Goal: Communication & Community: Participate in discussion

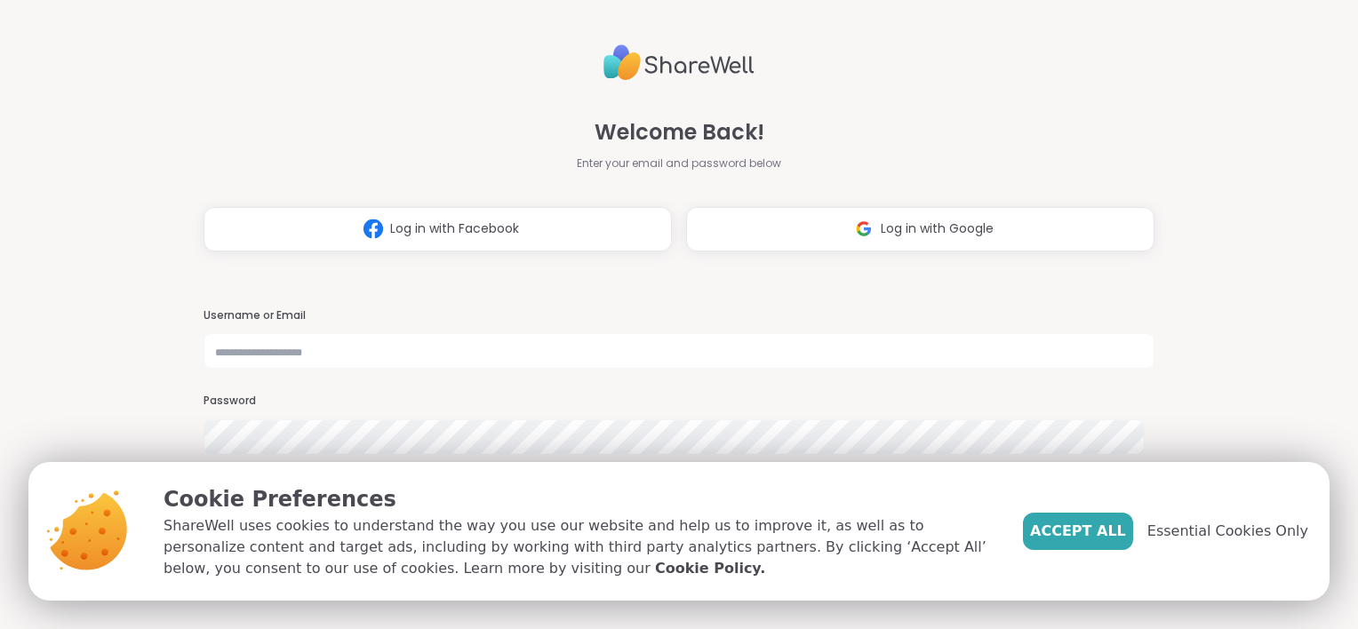
type input "**********"
click at [1187, 536] on span "Essential Cookies Only" at bounding box center [1227, 531] width 161 height 21
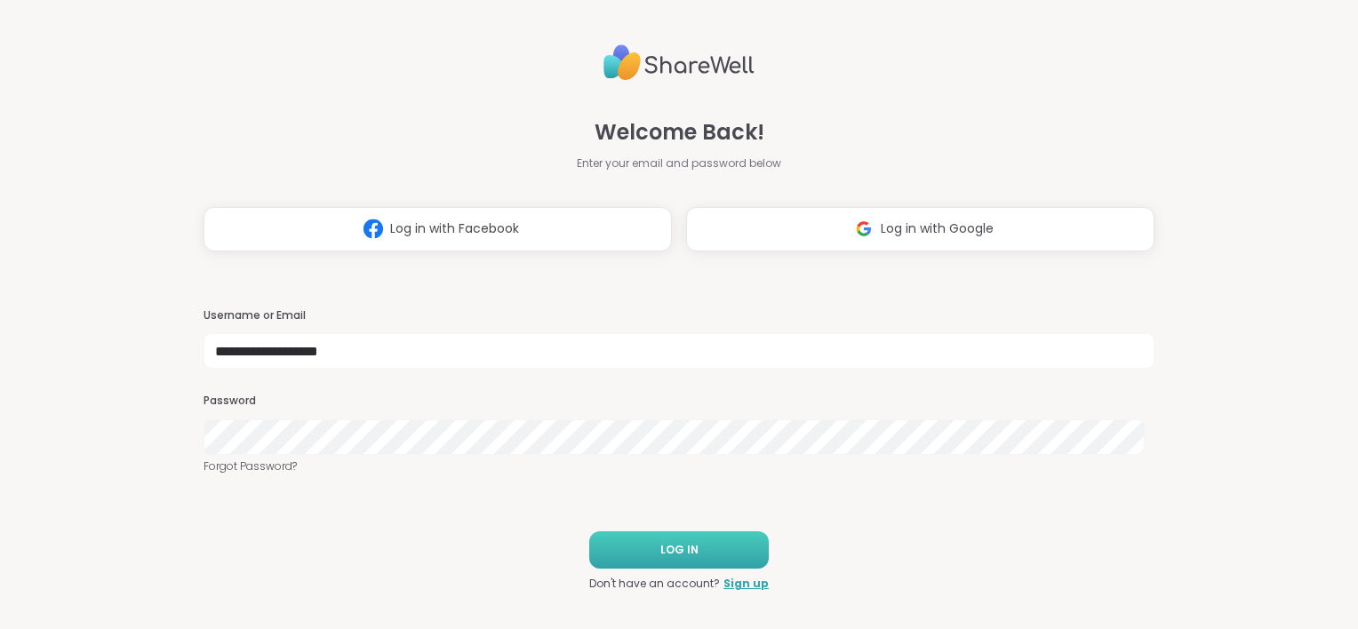
click at [661, 545] on span "LOG IN" at bounding box center [679, 550] width 38 height 16
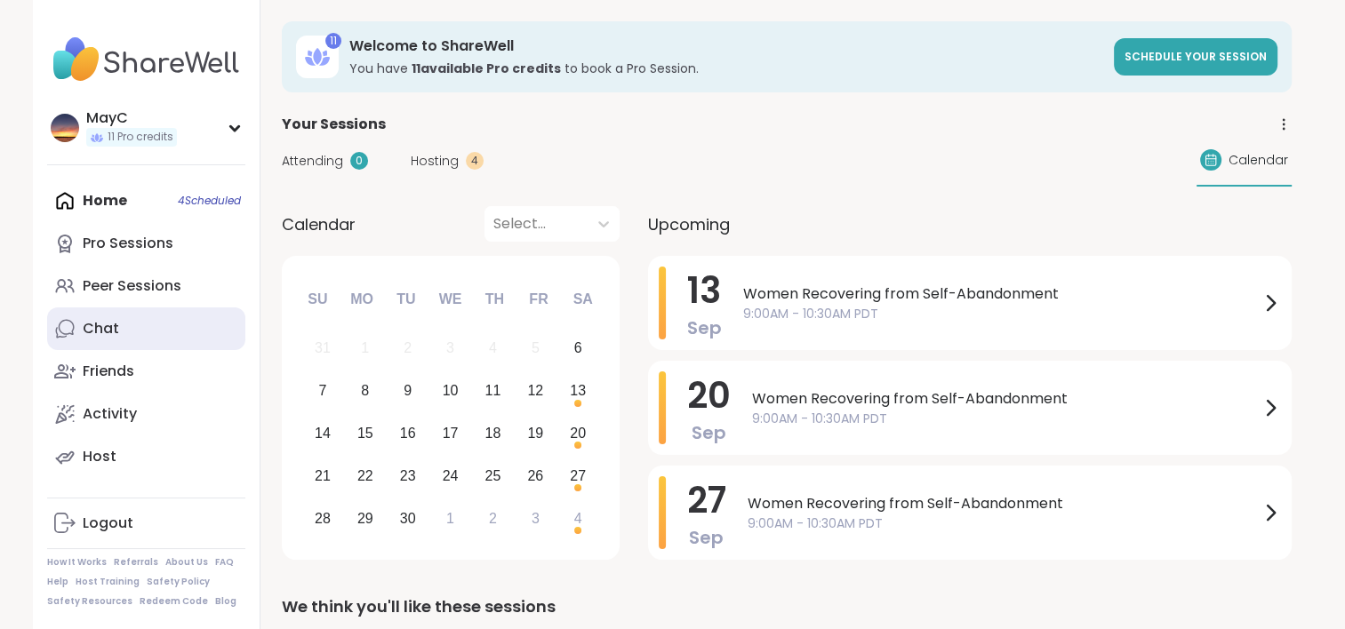
click at [84, 327] on div "Chat" at bounding box center [101, 329] width 36 height 20
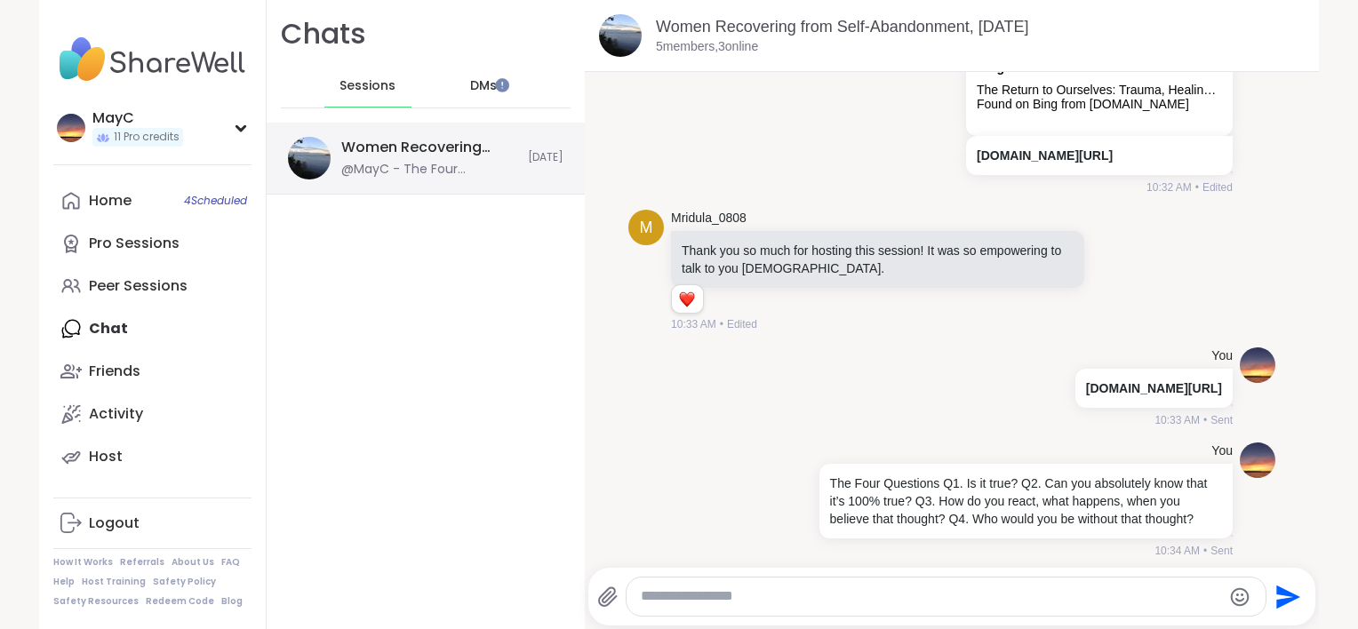
click at [381, 164] on div "@MayC - The Four Questions Q1. Is it true? Q2. Can you absolutely know that it’…" at bounding box center [429, 170] width 176 height 18
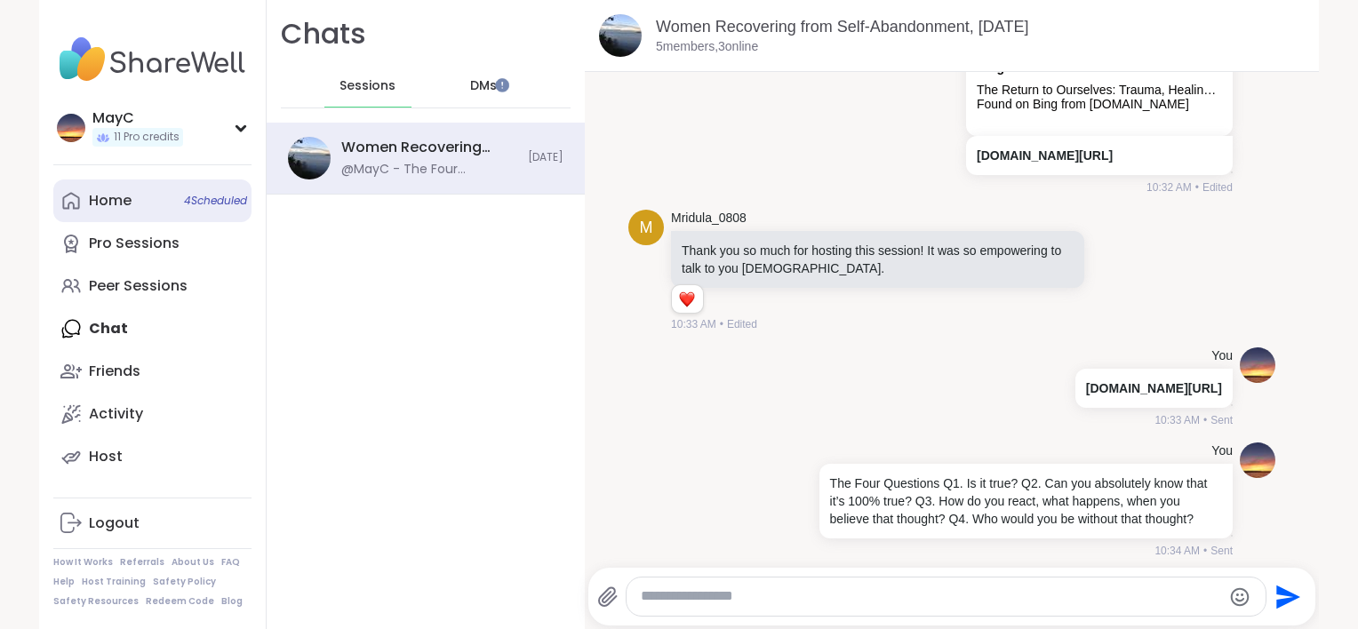
click at [153, 199] on link "Home 4 Scheduled" at bounding box center [152, 201] width 198 height 43
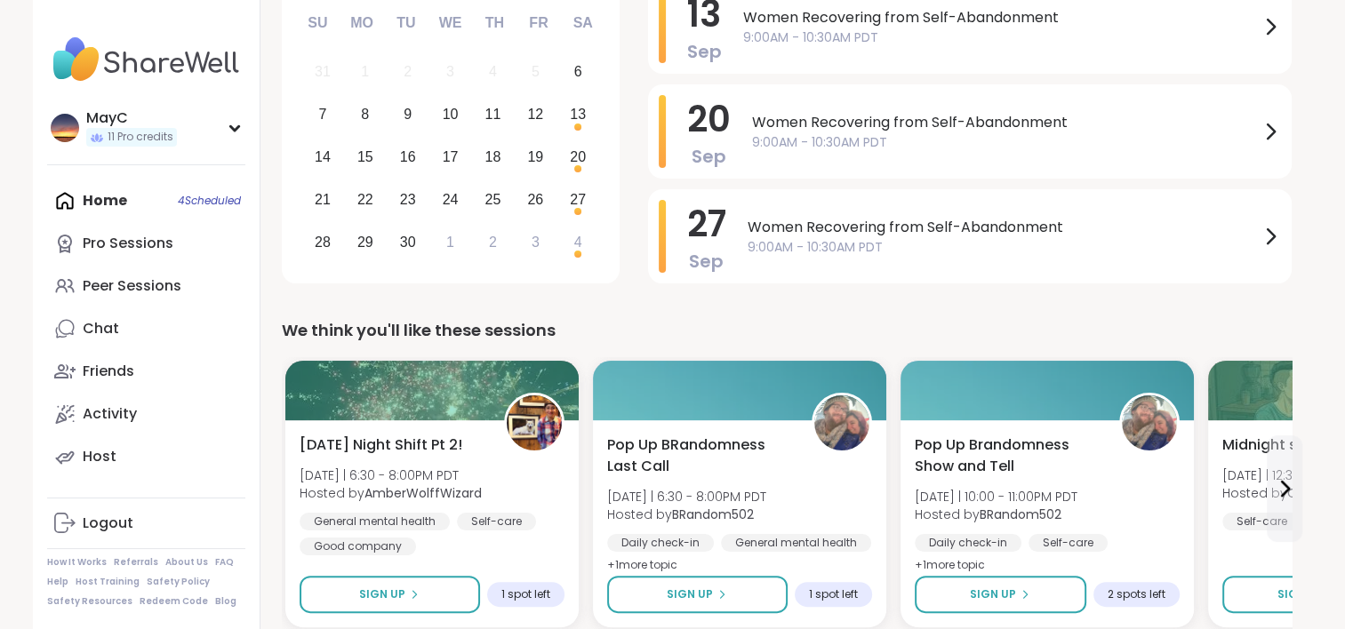
scroll to position [277, 0]
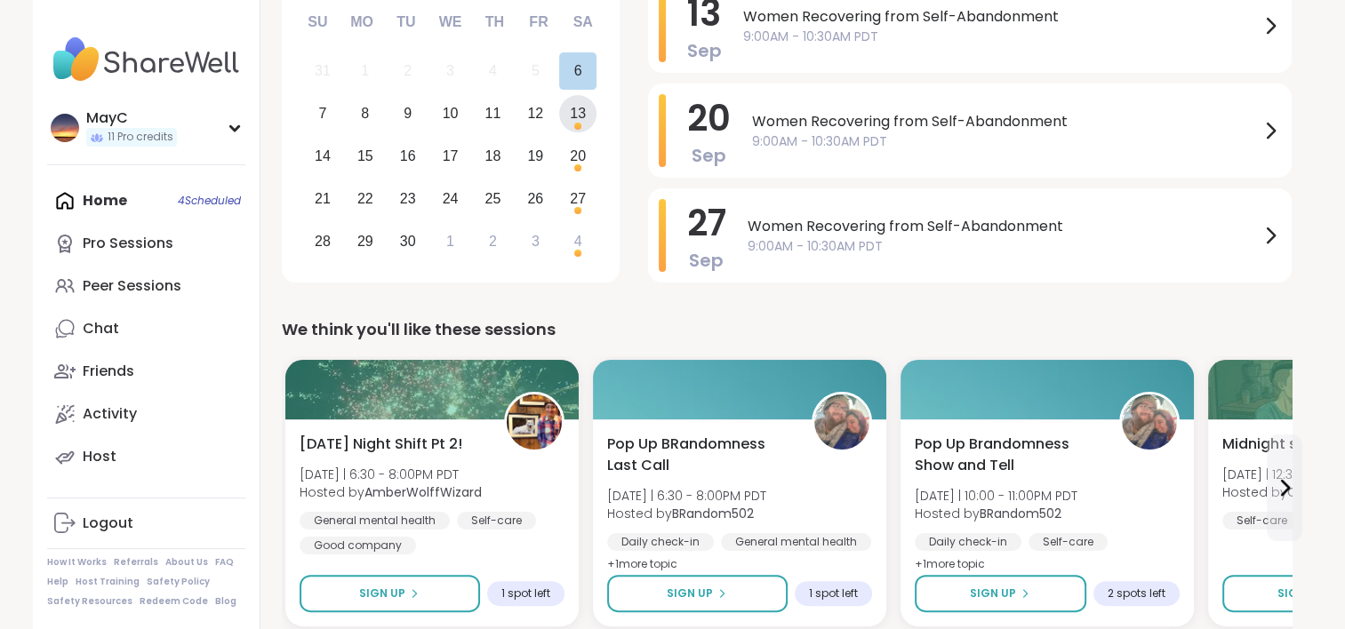
click at [573, 111] on div "13" at bounding box center [578, 113] width 16 height 24
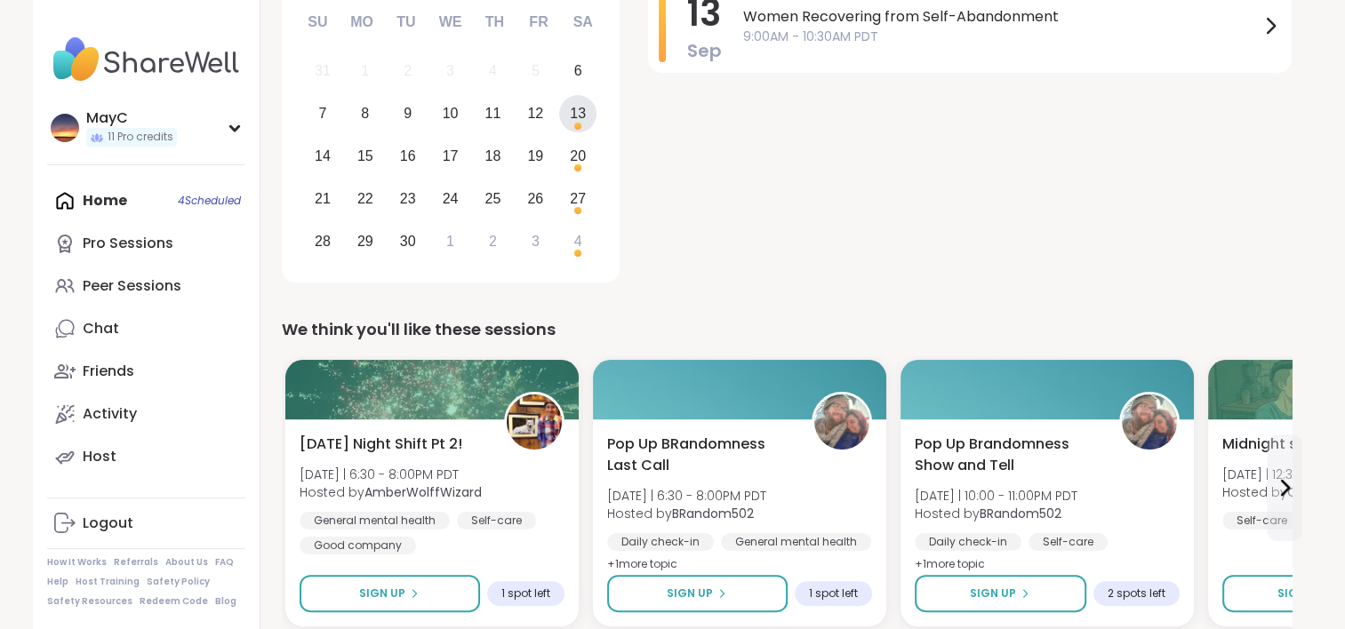
click at [576, 119] on div "13" at bounding box center [578, 113] width 16 height 24
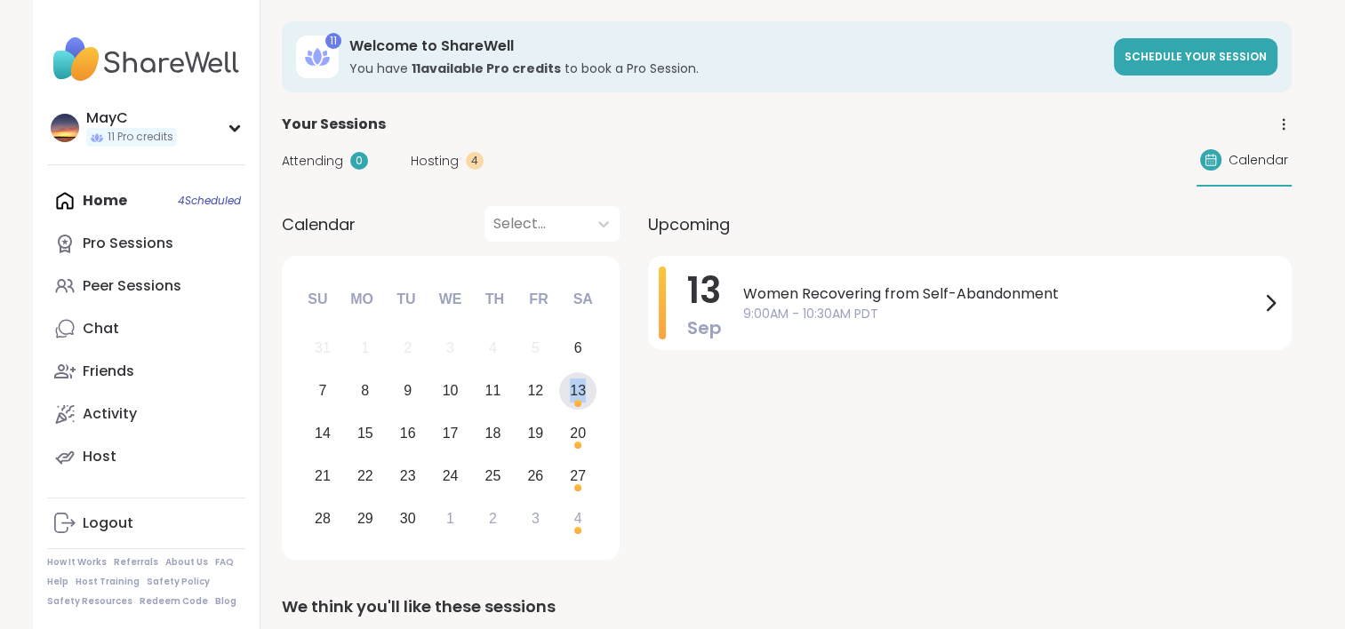
scroll to position [4, 0]
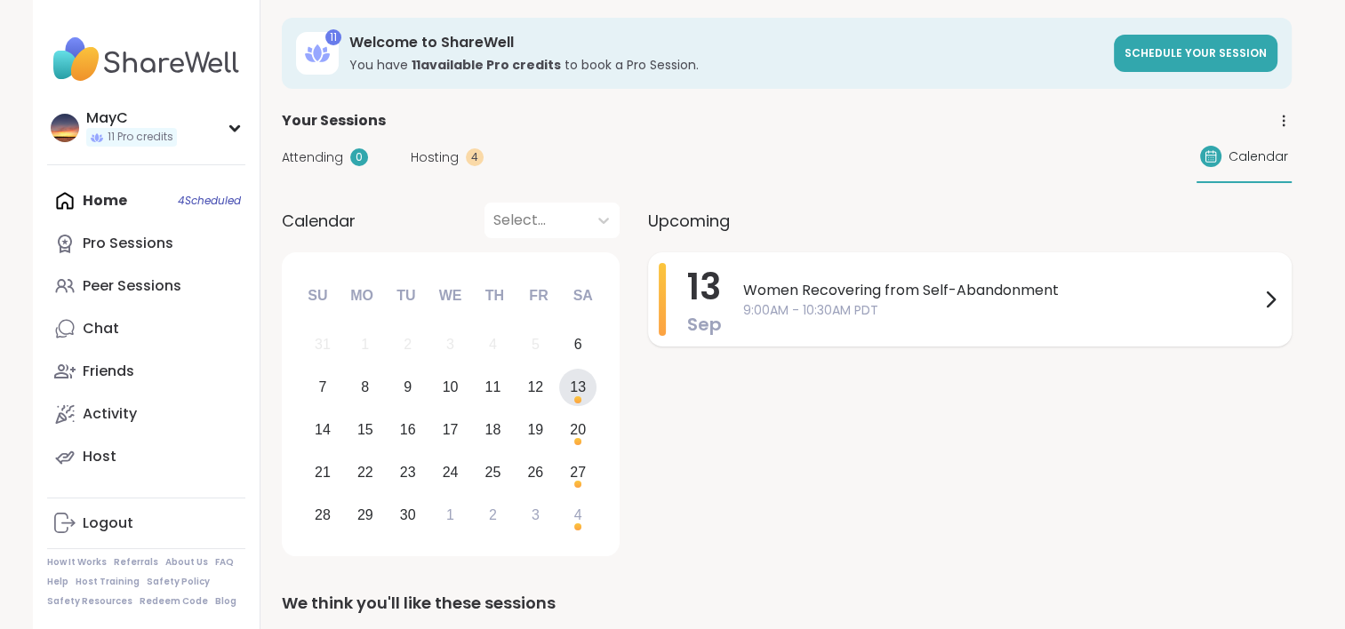
click at [755, 296] on span "Women Recovering from Self-Abandonment" at bounding box center [1001, 290] width 516 height 21
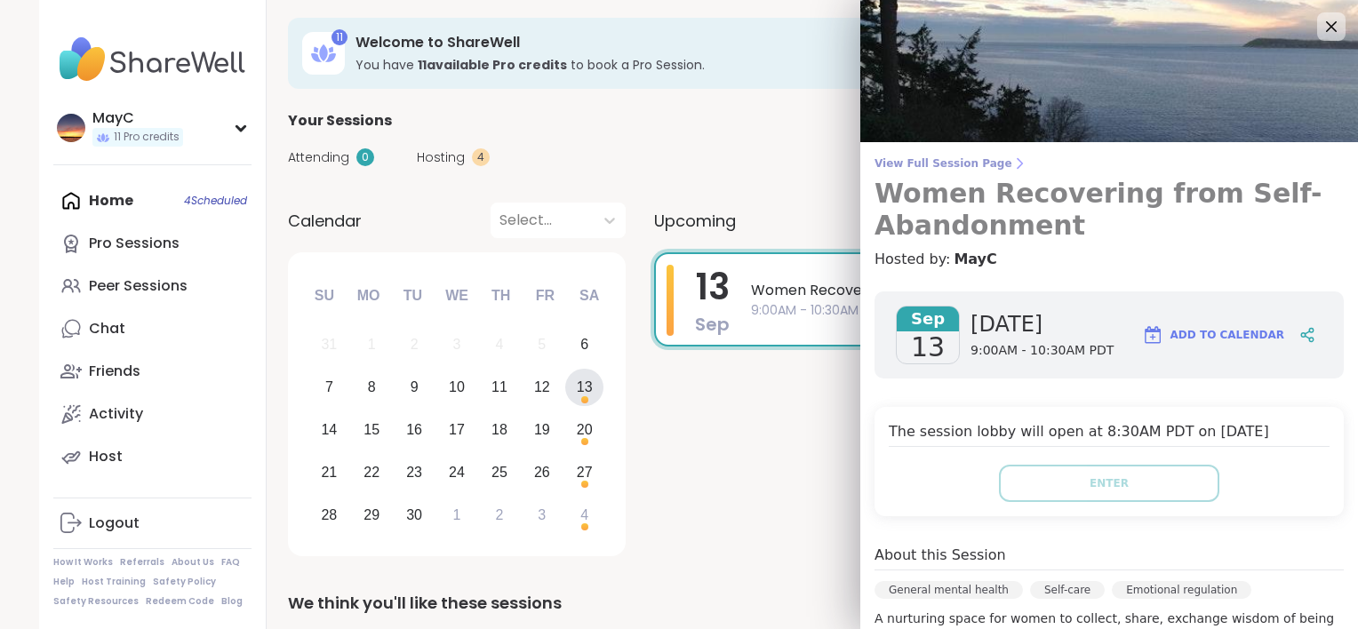
click at [910, 167] on span "View Full Session Page" at bounding box center [1109, 163] width 469 height 14
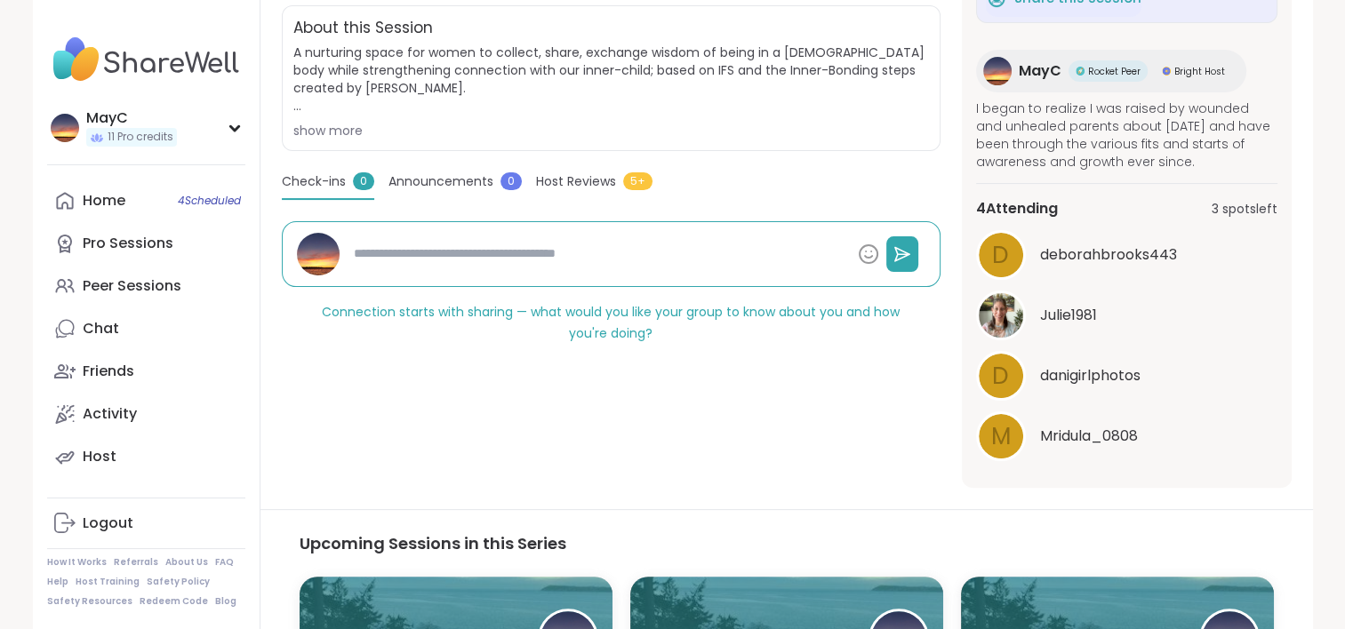
scroll to position [138, 0]
click at [85, 204] on div "Home 4 Scheduled" at bounding box center [104, 201] width 43 height 20
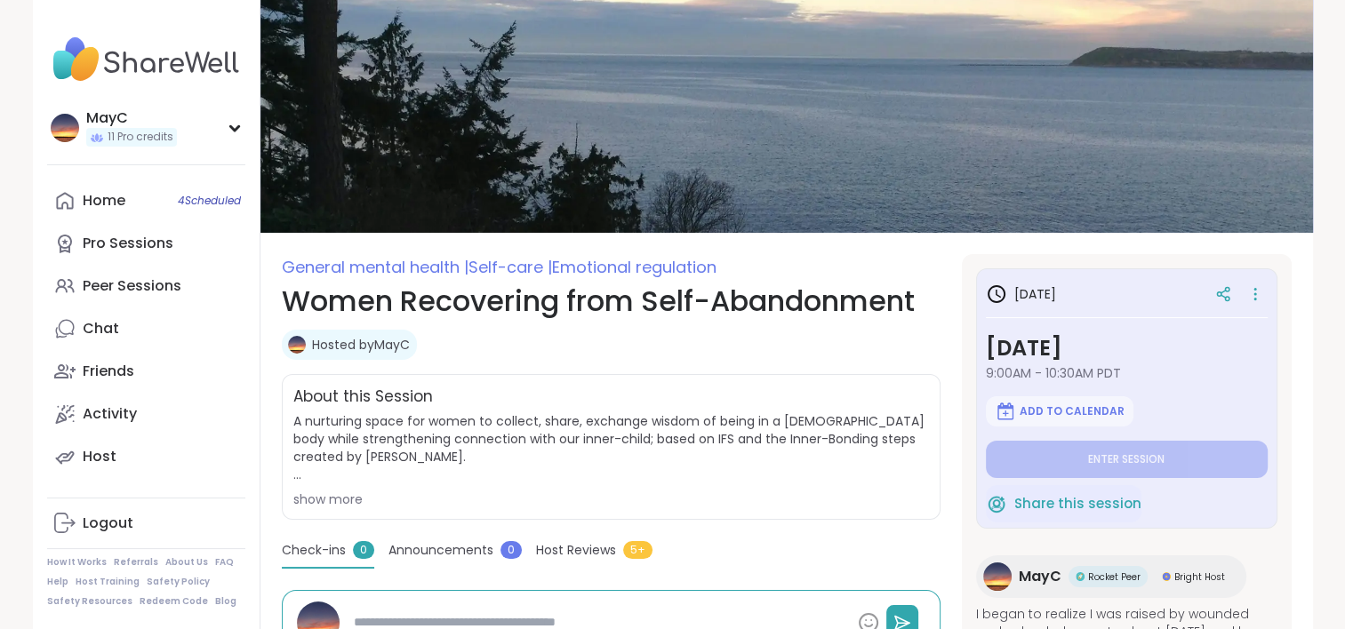
type textarea "*"
click at [139, 333] on link "Chat" at bounding box center [146, 329] width 198 height 43
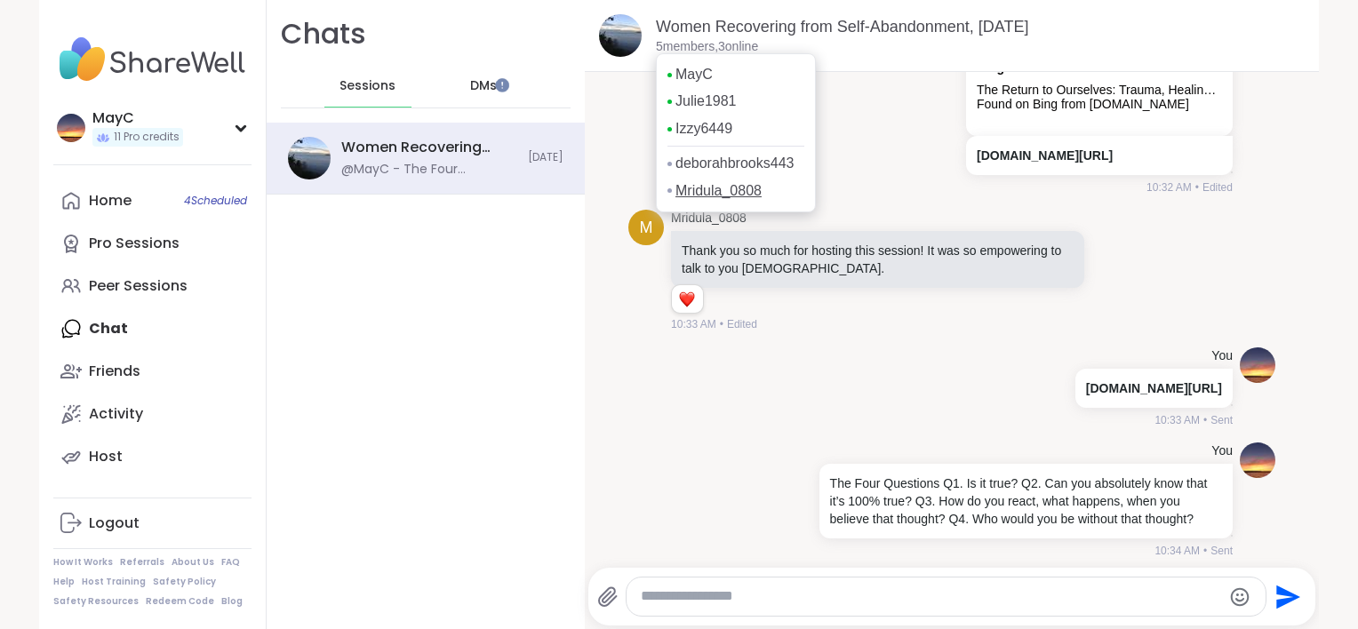
click at [678, 201] on link "Mridula_0808" at bounding box center [718, 191] width 86 height 20
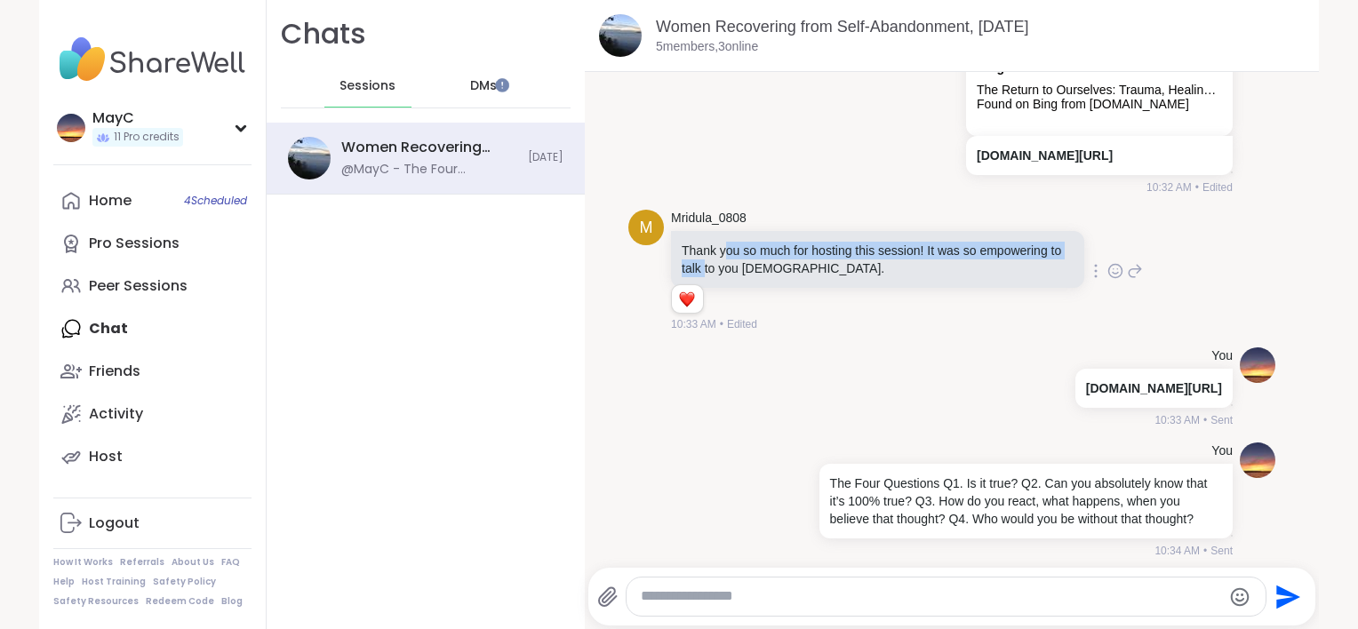
drag, startPoint x: 715, startPoint y: 241, endPoint x: 712, endPoint y: 260, distance: 19.9
click at [712, 260] on p "Thank you so much for hosting this session! It was so empowering to talk to you…" at bounding box center [878, 260] width 392 height 36
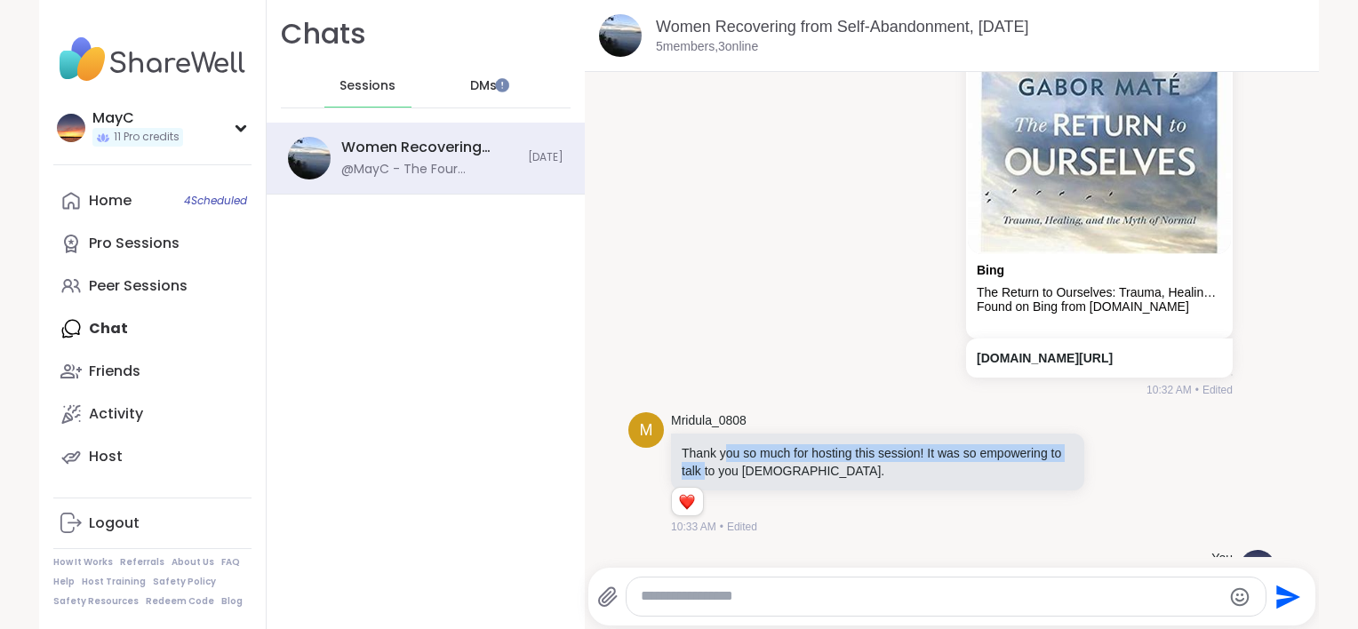
scroll to position [4184, 0]
